Goal: Task Accomplishment & Management: Manage account settings

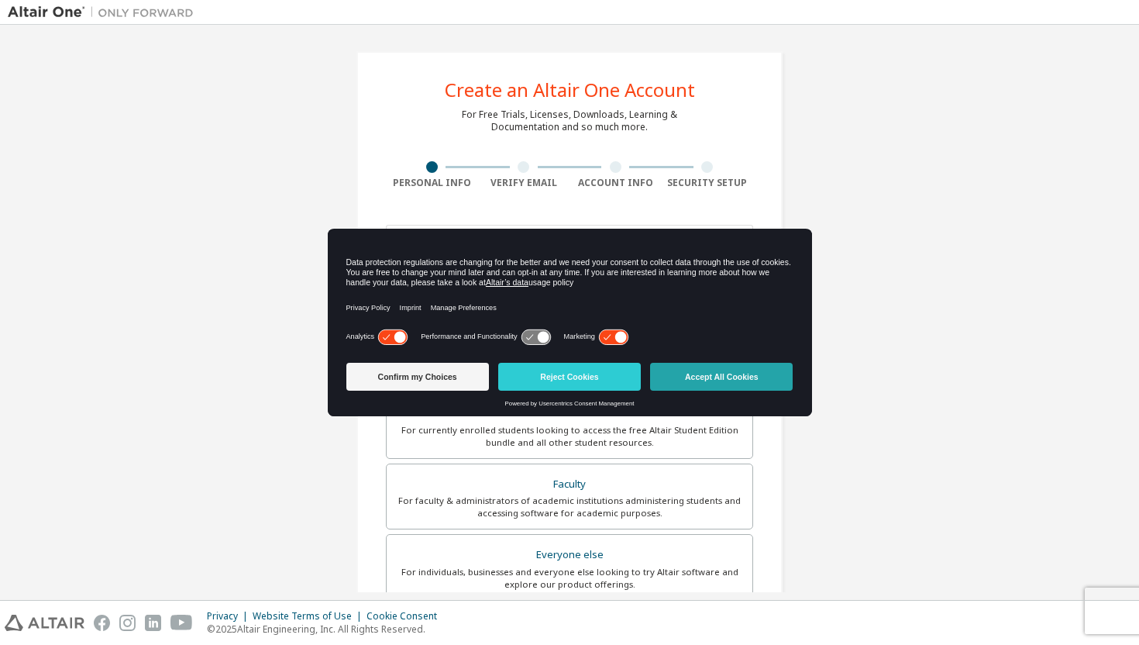
click at [682, 370] on button "Accept All Cookies" at bounding box center [721, 377] width 143 height 28
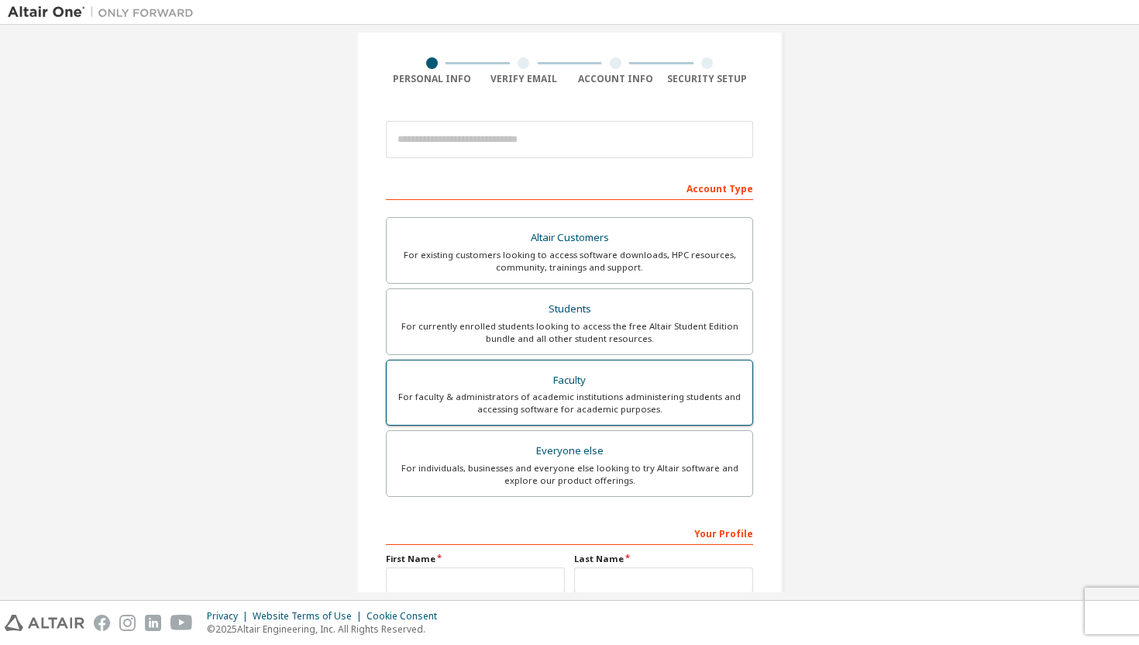
scroll to position [97, 0]
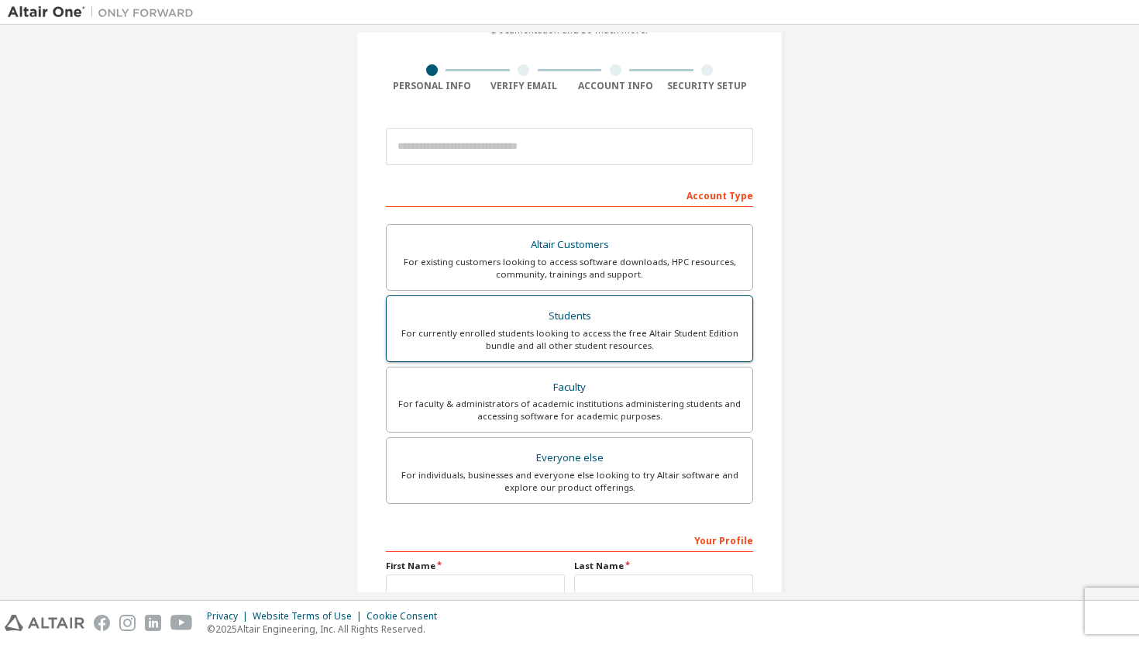
click at [575, 340] on div "For currently enrolled students looking to access the free Altair Student Editi…" at bounding box center [569, 339] width 347 height 25
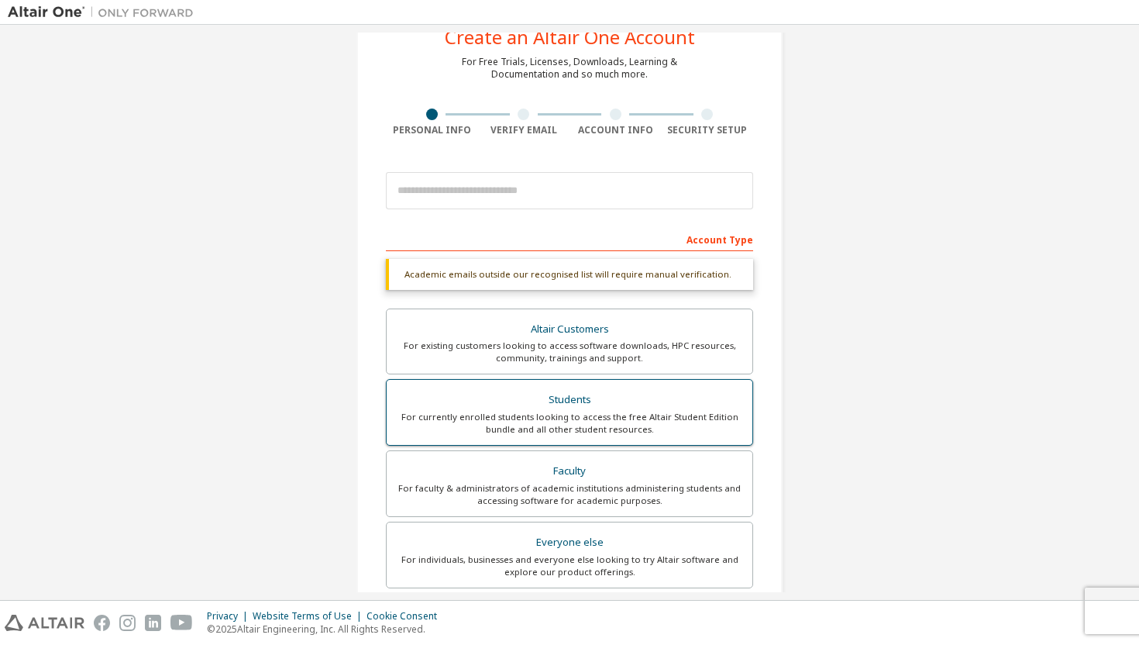
scroll to position [0, 0]
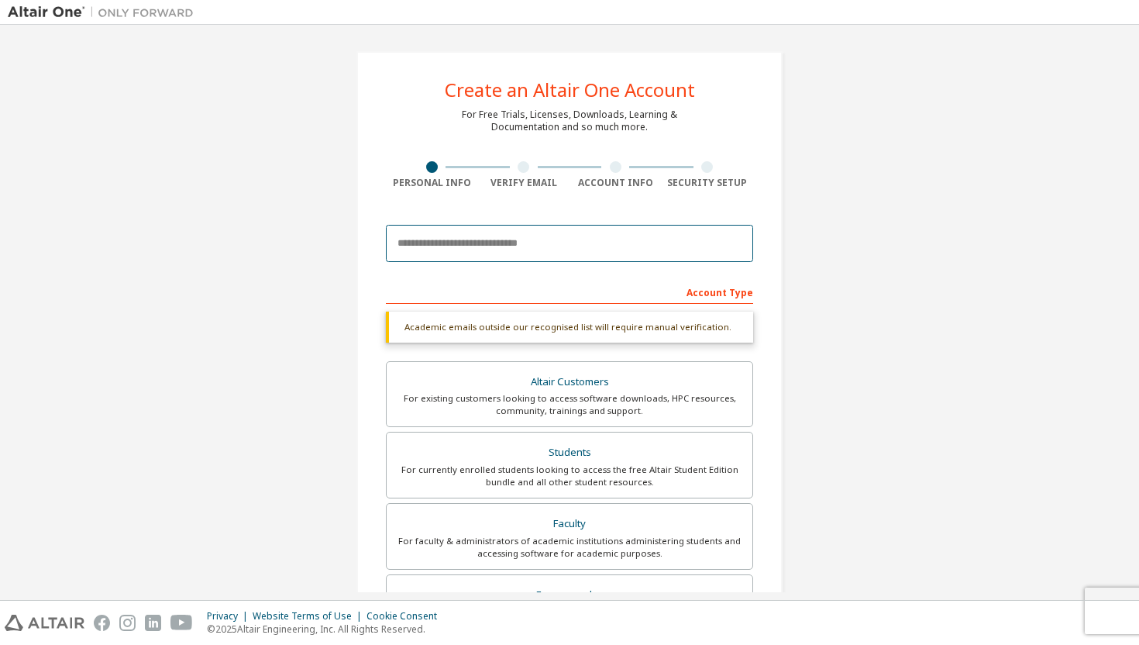
click at [471, 249] on input "email" at bounding box center [569, 243] width 367 height 37
type input "**********"
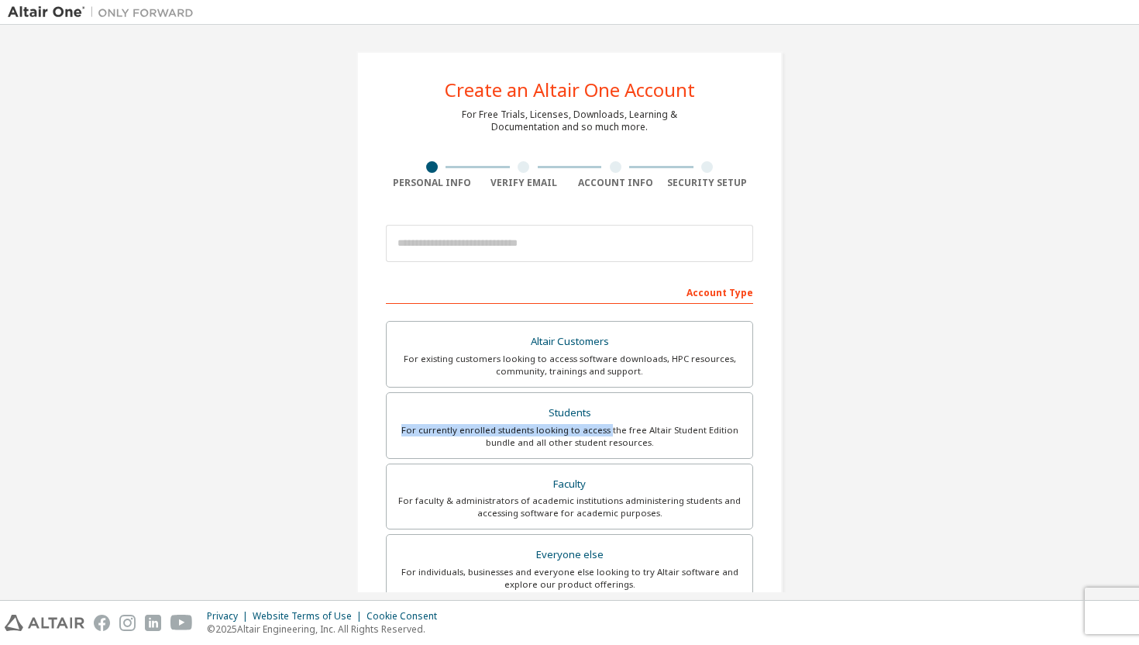
drag, startPoint x: 605, startPoint y: 431, endPoint x: 919, endPoint y: 425, distance: 313.8
click at [933, 425] on div "Create an Altair One Account For Free Trials, Licenses, Downloads, Learning & D…" at bounding box center [569, 443] width 1123 height 820
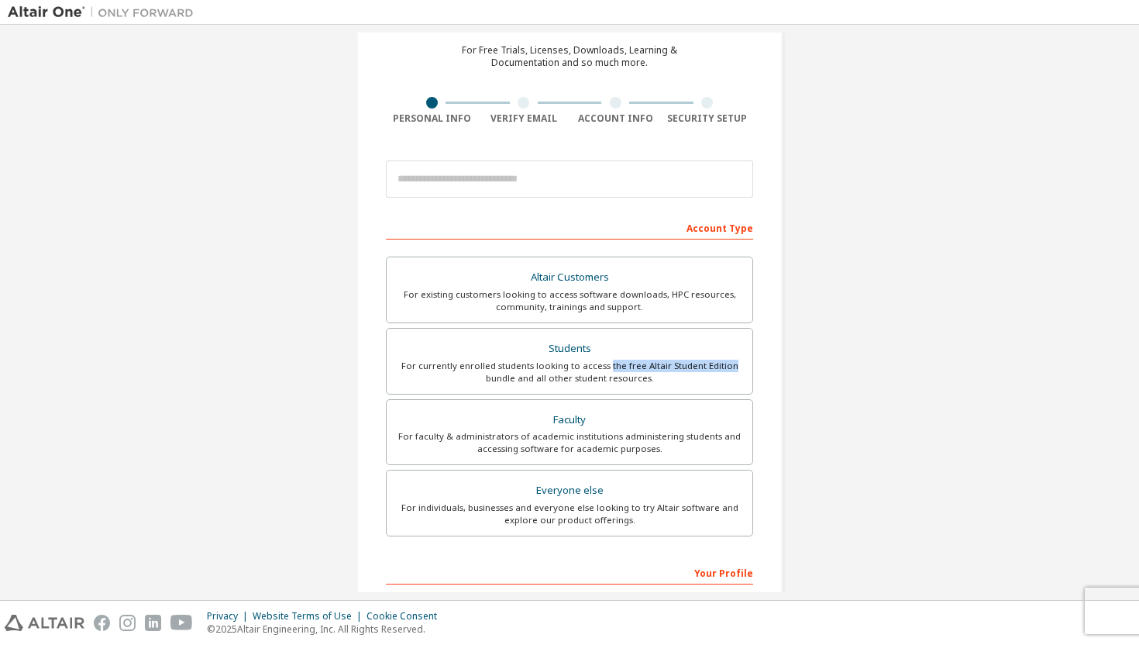
scroll to position [83, 0]
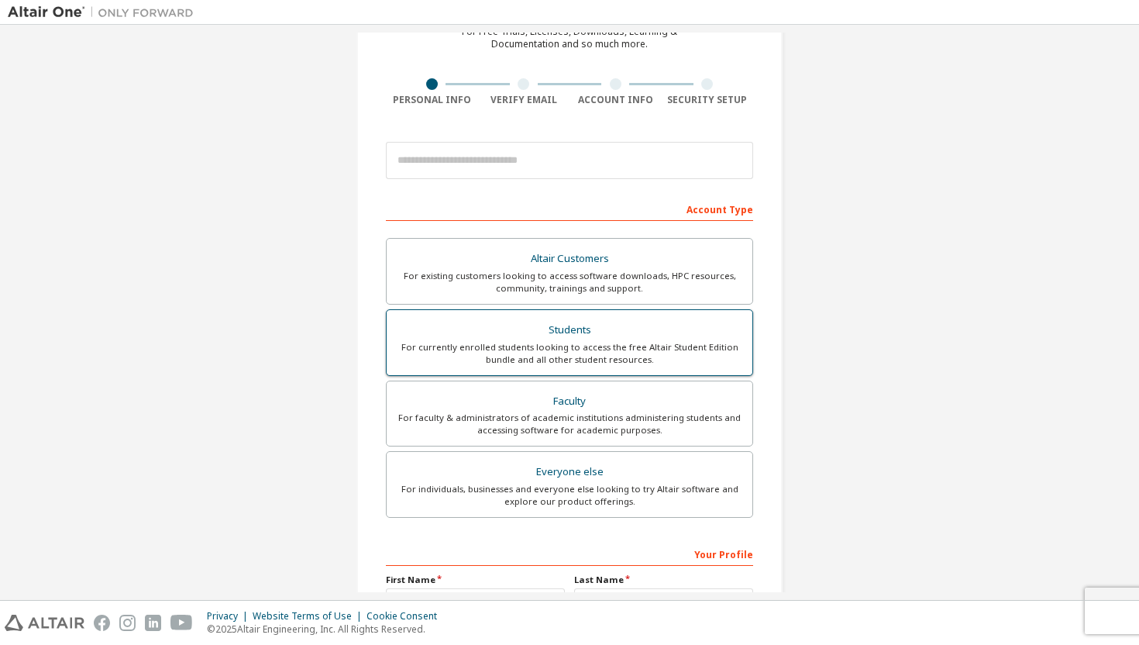
click at [514, 329] on div "Students" at bounding box center [569, 330] width 347 height 22
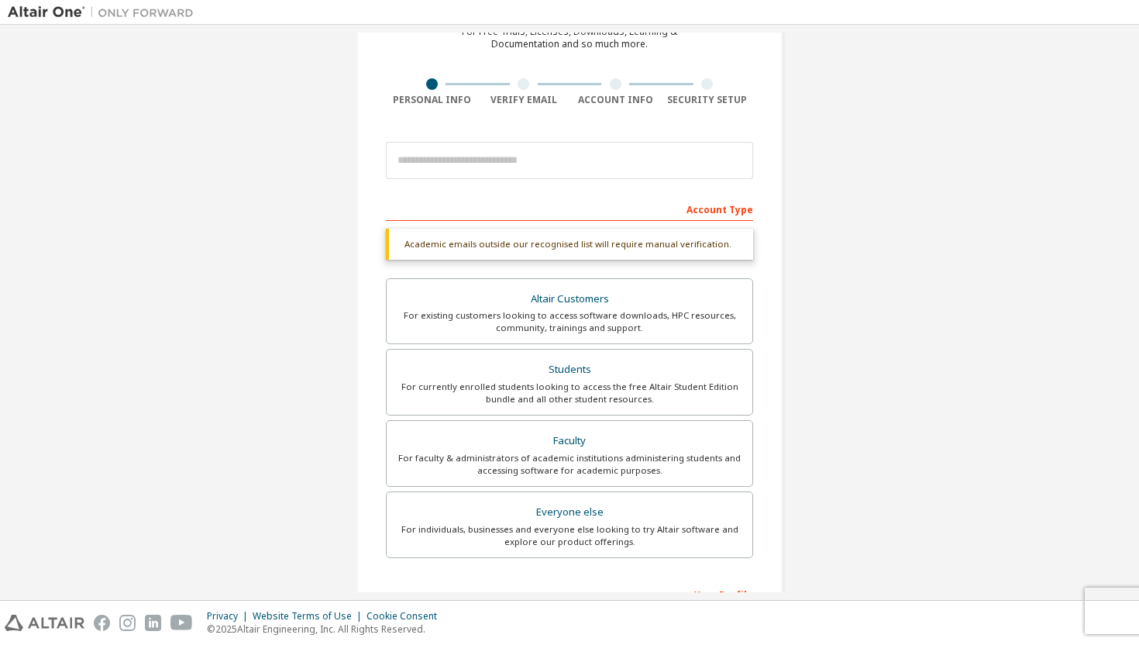
click at [705, 210] on div "Account Type" at bounding box center [569, 208] width 367 height 25
click at [546, 168] on input "email" at bounding box center [569, 160] width 367 height 37
type input "**********"
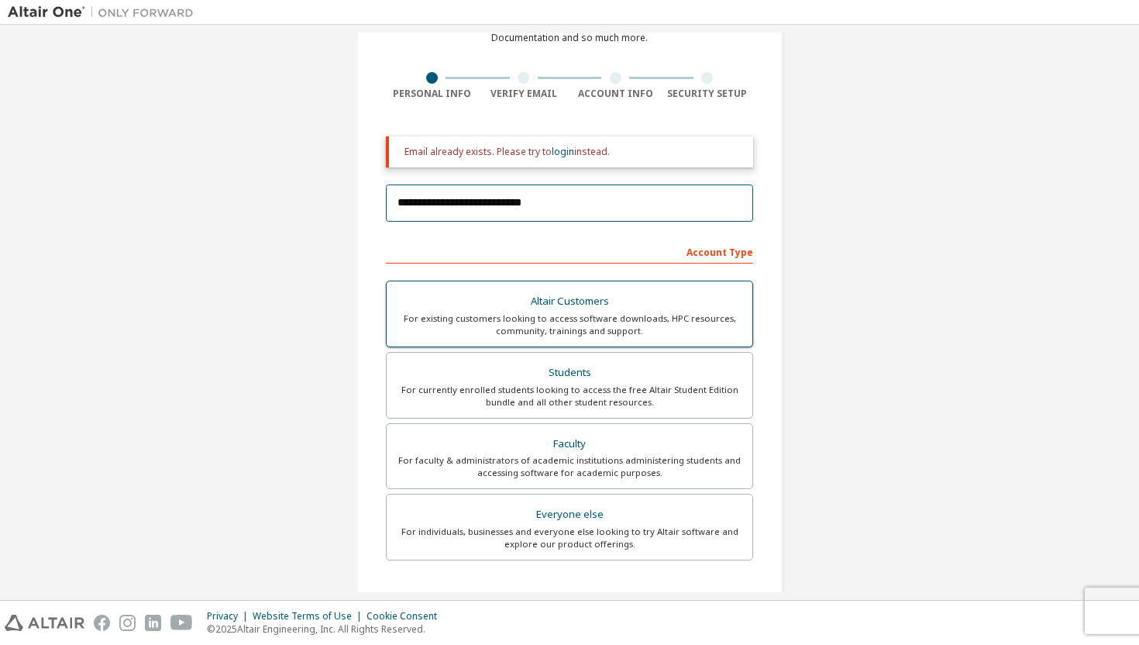
scroll to position [79, 0]
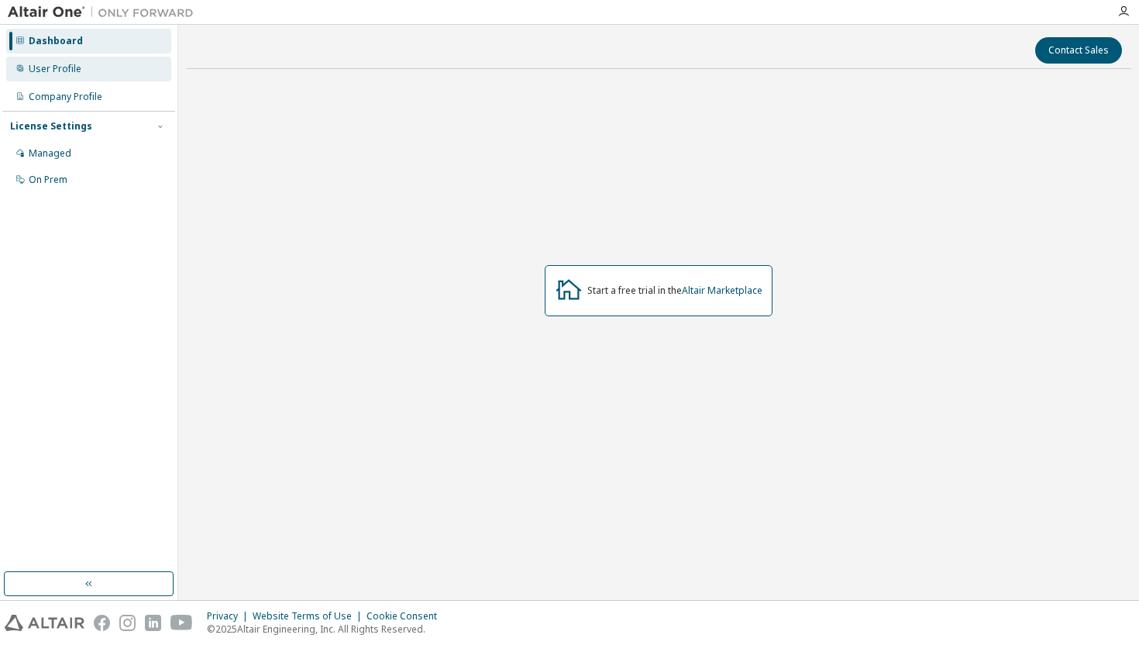
click at [91, 66] on div "User Profile" at bounding box center [88, 69] width 165 height 25
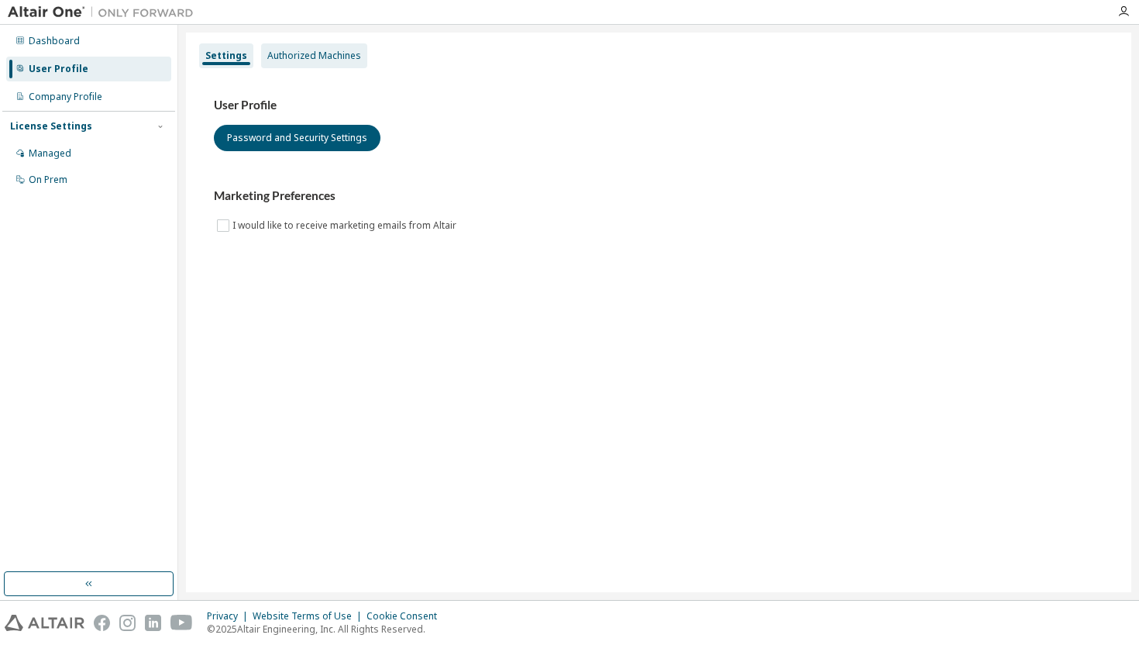
click at [280, 56] on div "Authorized Machines" at bounding box center [314, 56] width 94 height 12
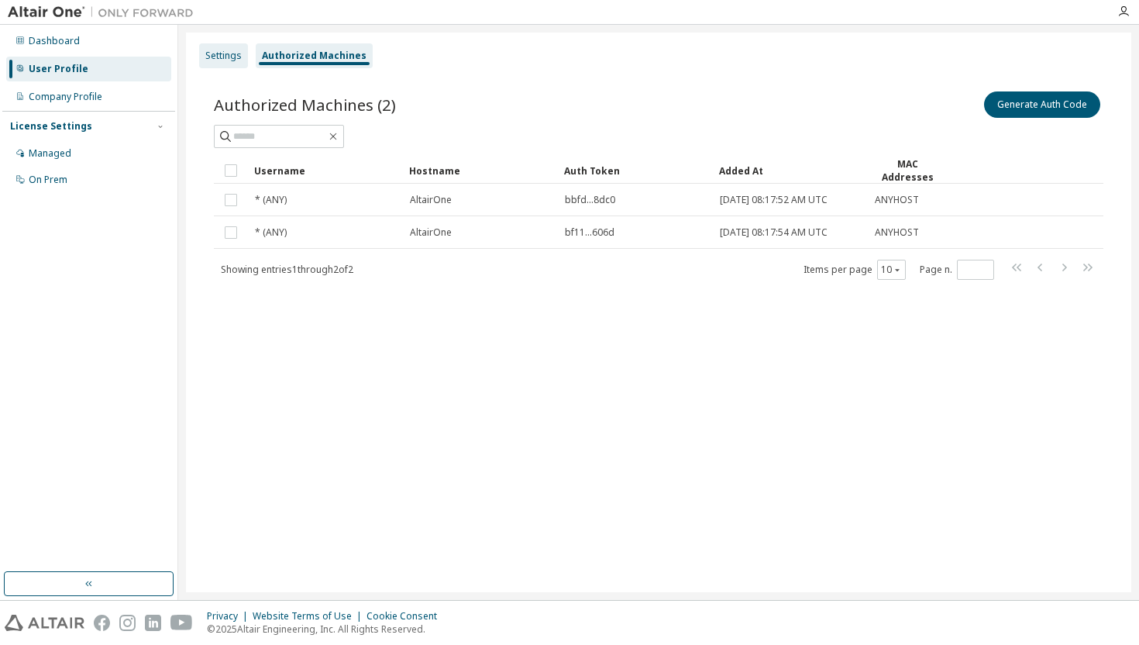
click at [225, 57] on div "Settings" at bounding box center [223, 56] width 36 height 12
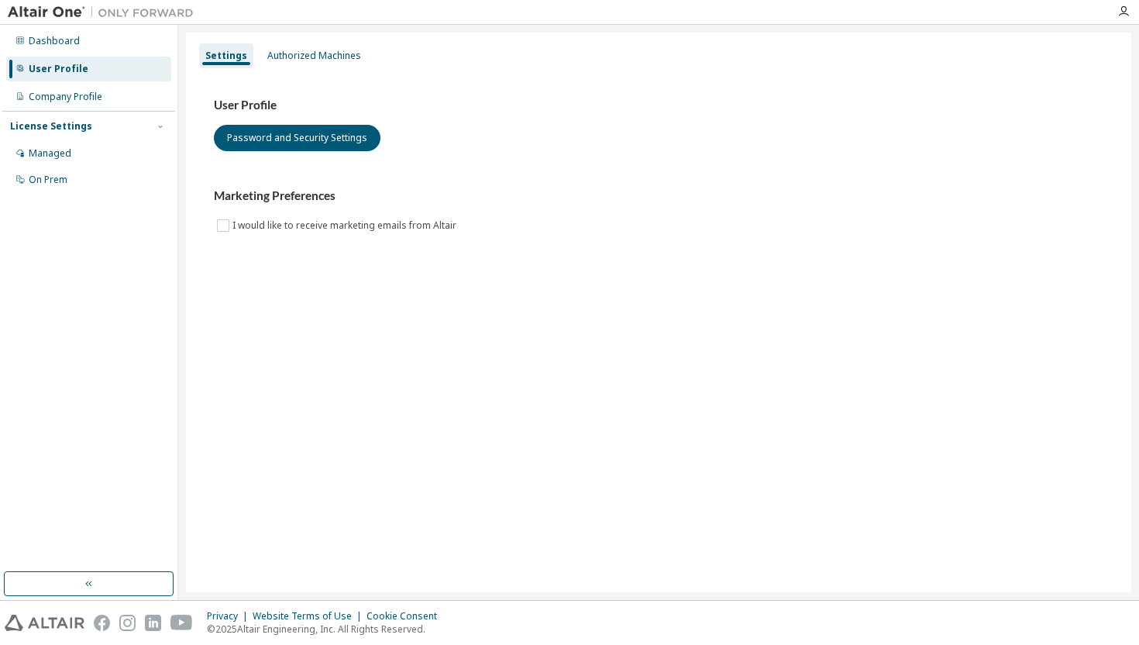
click at [266, 68] on div "Settings Authorized Machines" at bounding box center [658, 56] width 926 height 28
click at [278, 68] on div "Settings Authorized Machines" at bounding box center [658, 56] width 926 height 28
click at [294, 64] on div "Authorized Machines" at bounding box center [314, 55] width 106 height 25
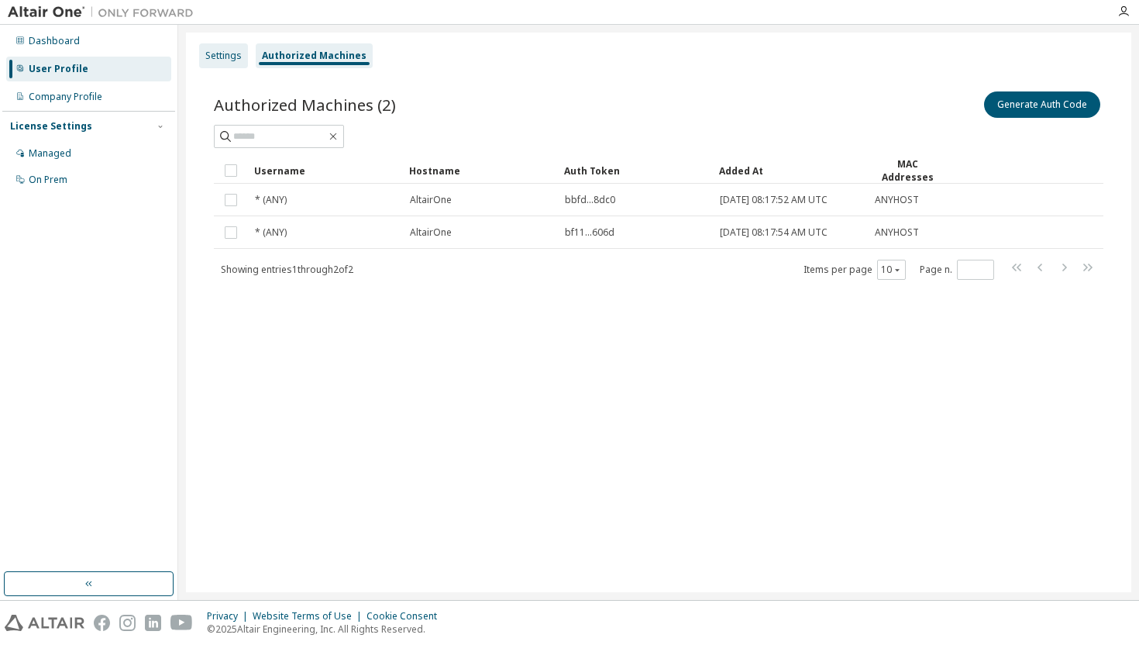
click at [231, 52] on div "Settings" at bounding box center [223, 56] width 36 height 12
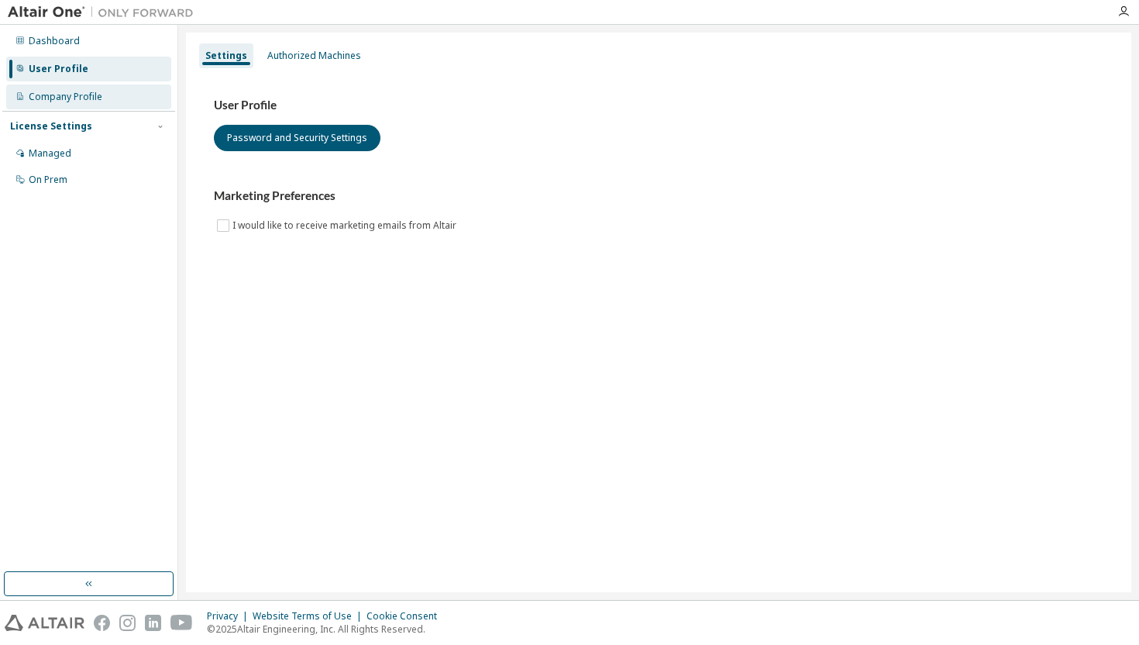
click at [74, 95] on div "Company Profile" at bounding box center [66, 97] width 74 height 12
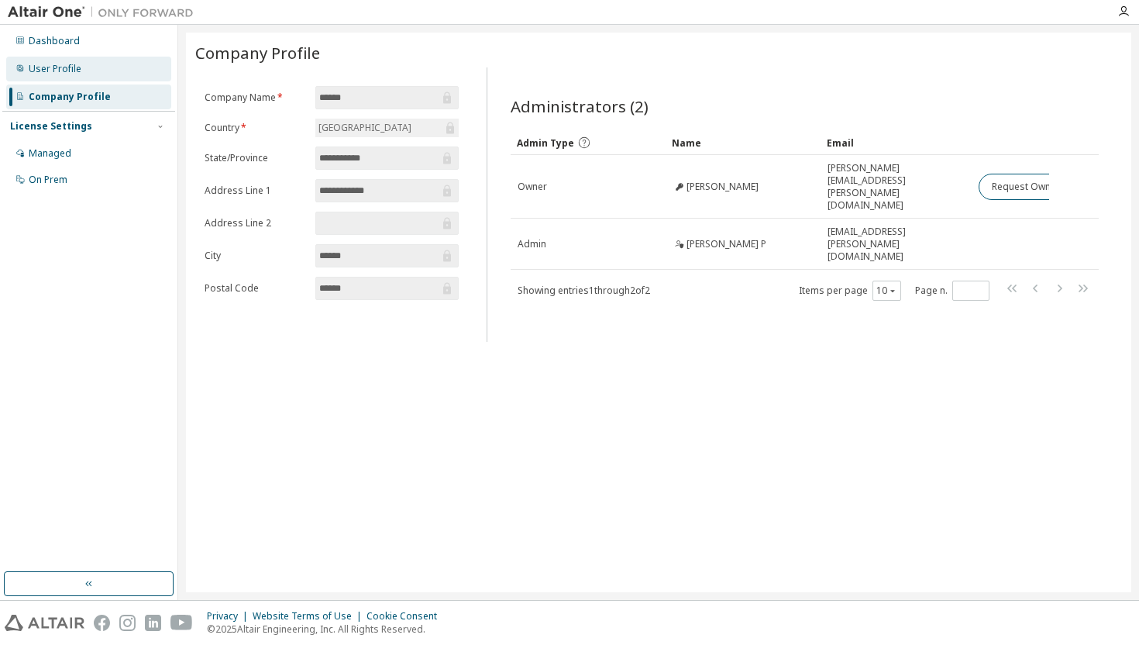
click at [41, 69] on div "User Profile" at bounding box center [55, 69] width 53 height 12
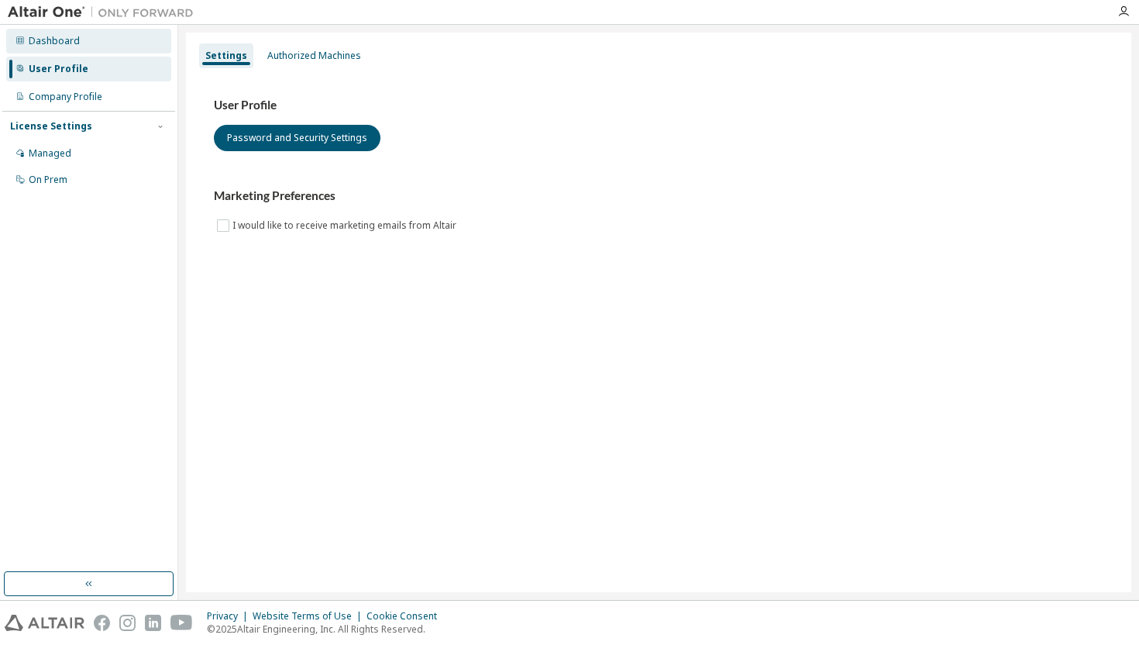
click at [80, 51] on div "Dashboard" at bounding box center [88, 41] width 165 height 25
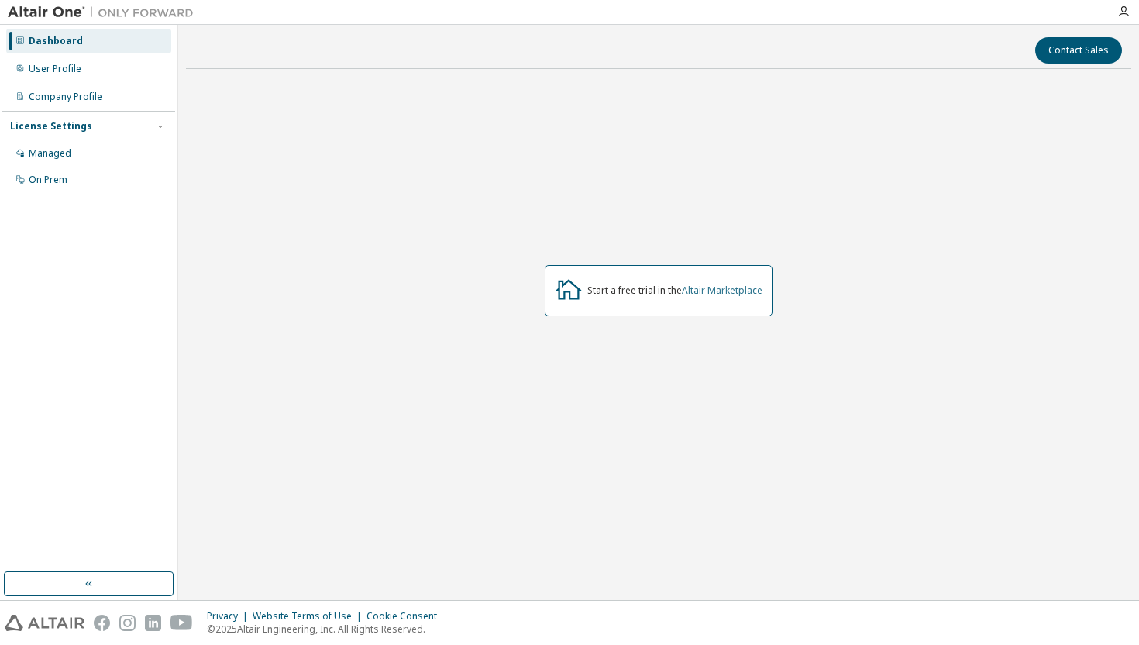
click at [702, 287] on link "Altair Marketplace" at bounding box center [722, 290] width 81 height 13
